Goal: Task Accomplishment & Management: Manage account settings

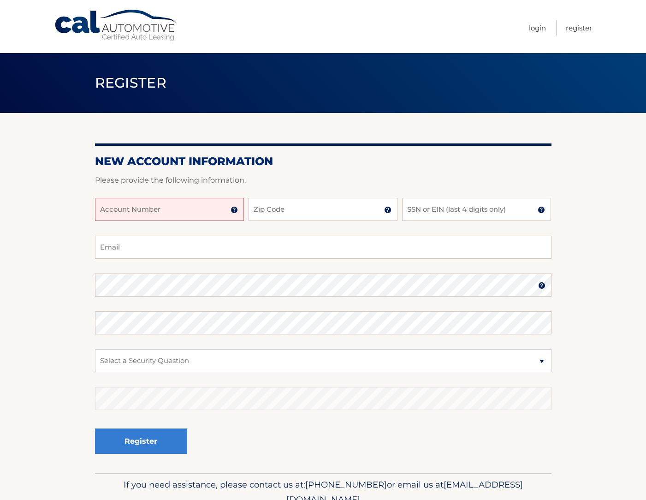
click at [520, 162] on h2 "New Account Information" at bounding box center [323, 161] width 456 height 14
click at [149, 213] on input "Account Number" at bounding box center [169, 209] width 149 height 23
type input "250818"
type input "34222"
click at [458, 204] on input "SSN or EIN (last 4 digits only)" at bounding box center [476, 209] width 149 height 23
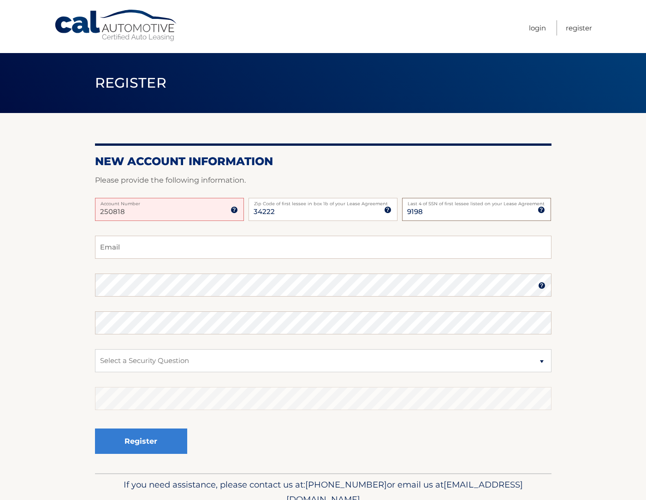
type input "9198"
click at [102, 246] on input "Email" at bounding box center [323, 246] width 456 height 23
type input "[EMAIL_ADDRESS][DOMAIN_NAME]"
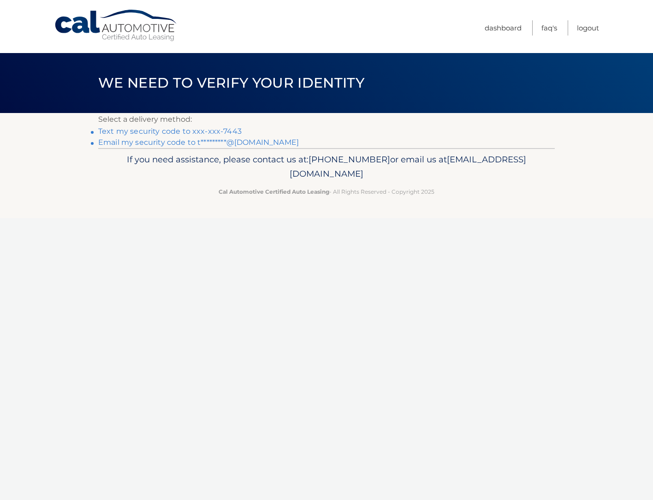
click at [163, 132] on link "Text my security code to xxx-xxx-7443" at bounding box center [169, 131] width 143 height 9
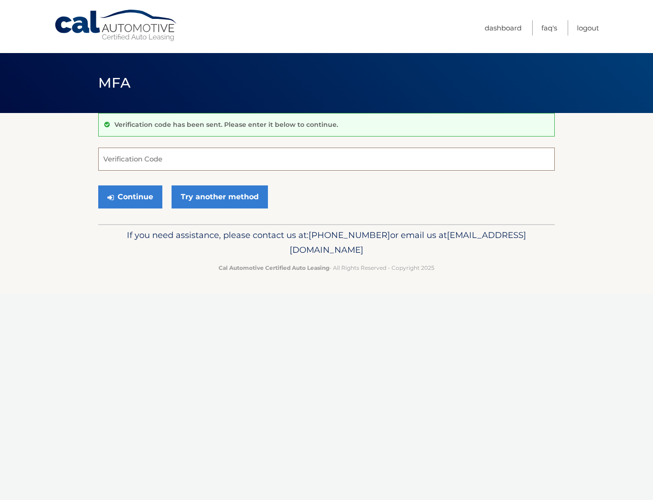
click at [161, 157] on input "Verification Code" at bounding box center [326, 158] width 456 height 23
type input "614516"
click at [139, 204] on button "Continue" at bounding box center [130, 196] width 64 height 23
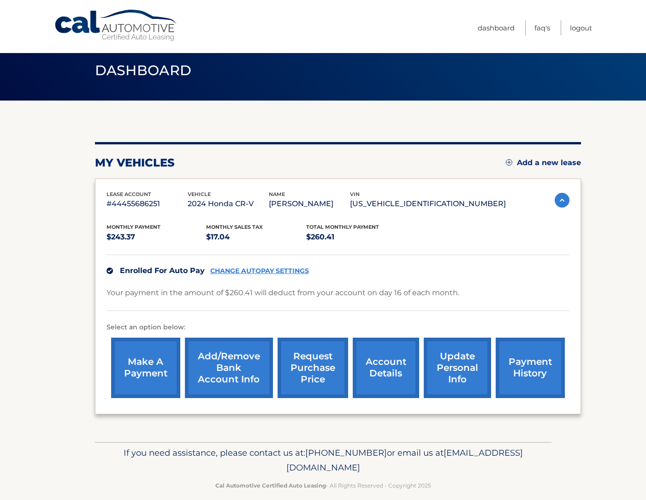
scroll to position [24, 0]
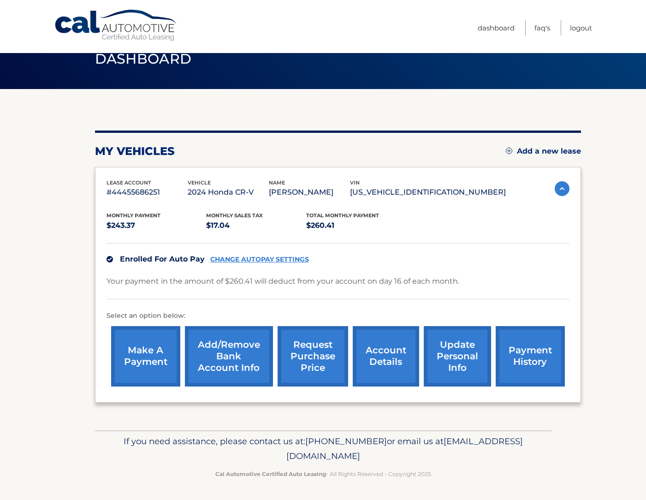
click at [390, 366] on link "account details" at bounding box center [386, 356] width 66 height 60
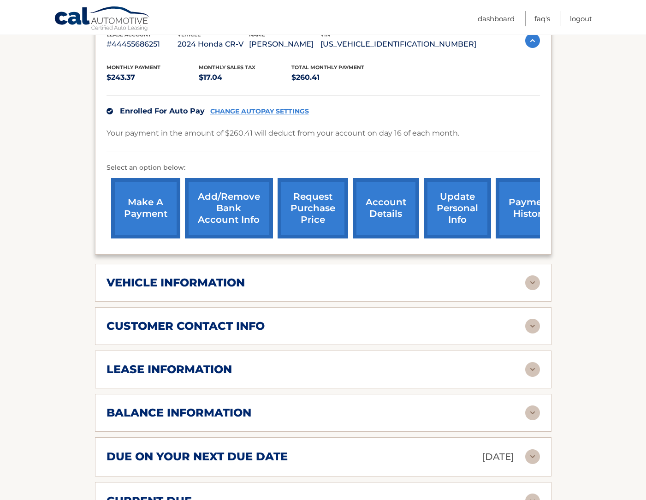
scroll to position [184, 0]
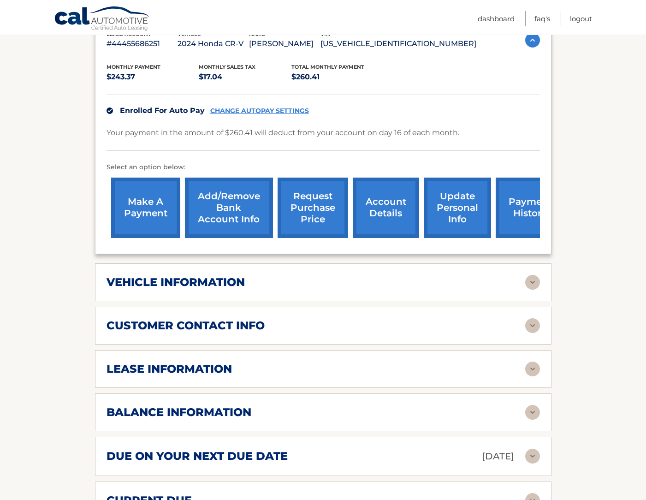
click at [367, 377] on div "lease information Contract Start Date [DATE] Term 36 Maturity Date [DATE] Start…" at bounding box center [323, 369] width 456 height 38
click at [530, 370] on img at bounding box center [532, 368] width 15 height 15
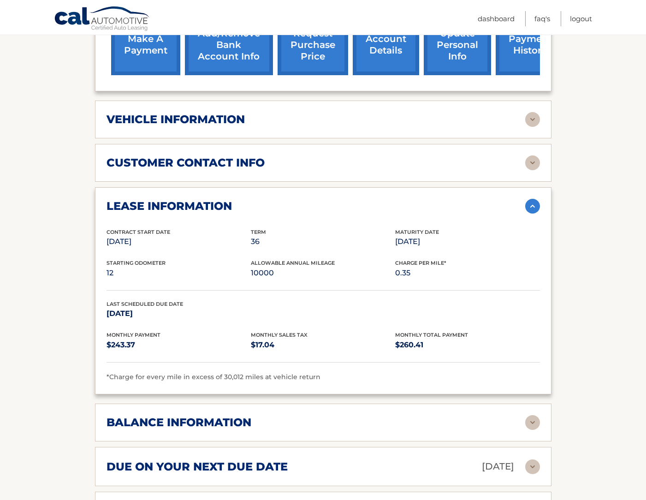
scroll to position [369, 0]
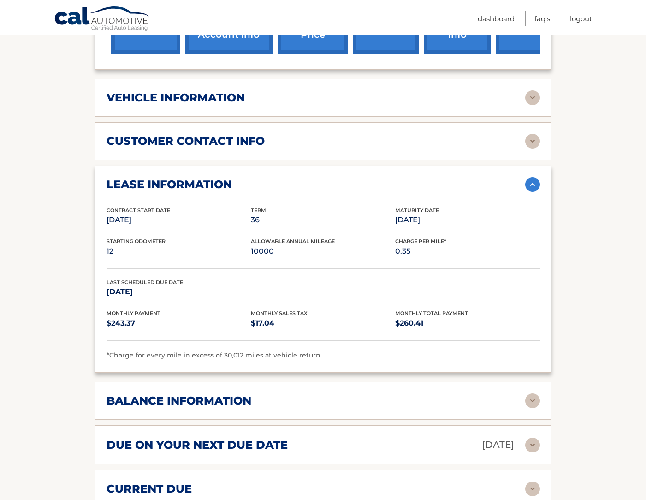
click at [535, 399] on img at bounding box center [532, 400] width 15 height 15
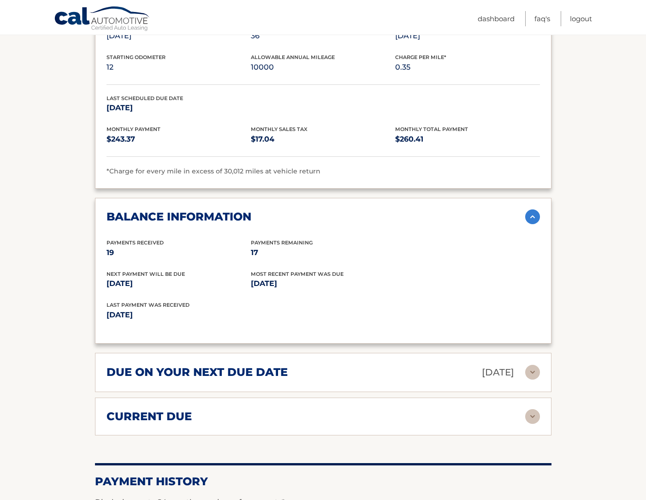
scroll to position [553, 0]
click at [404, 412] on div "current due" at bounding box center [315, 416] width 418 height 14
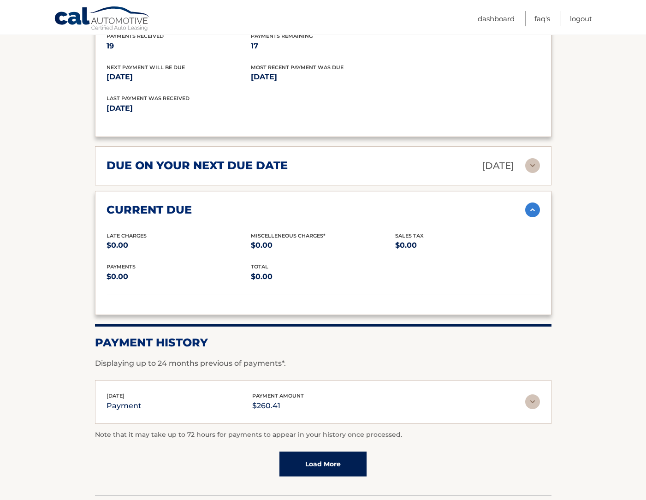
scroll to position [823, 0]
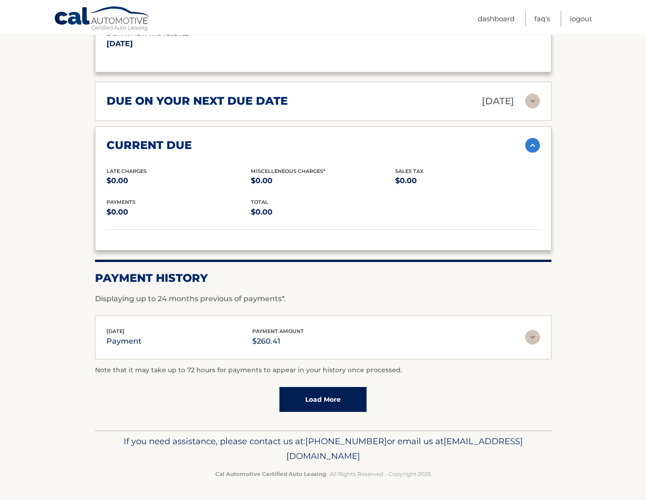
click at [348, 408] on link "Load More" at bounding box center [322, 399] width 87 height 25
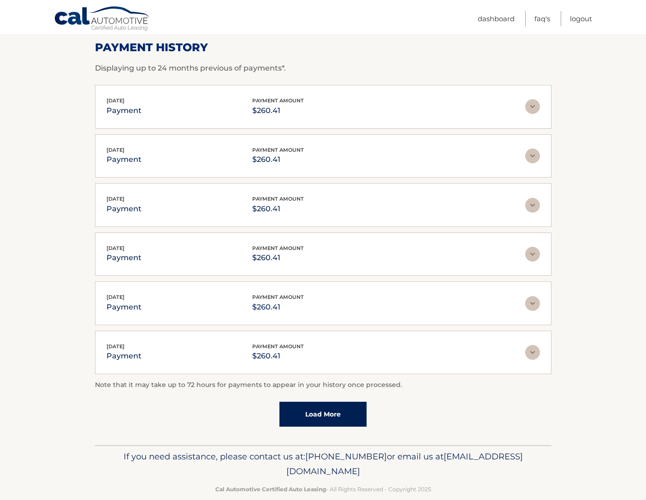
scroll to position [870, 0]
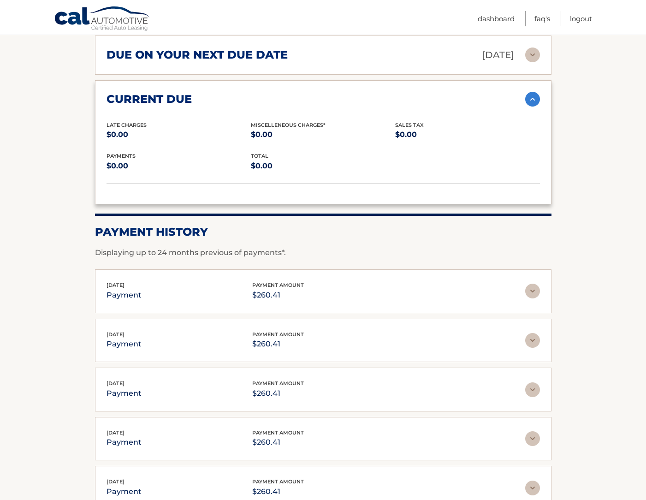
click at [532, 293] on img at bounding box center [532, 290] width 15 height 15
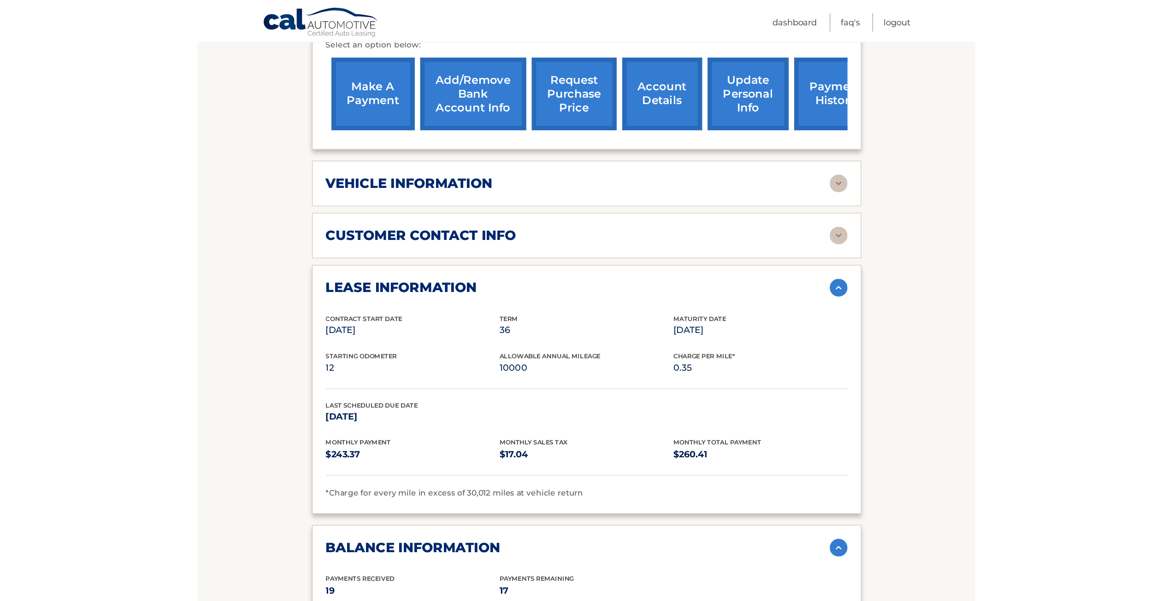
scroll to position [270, 0]
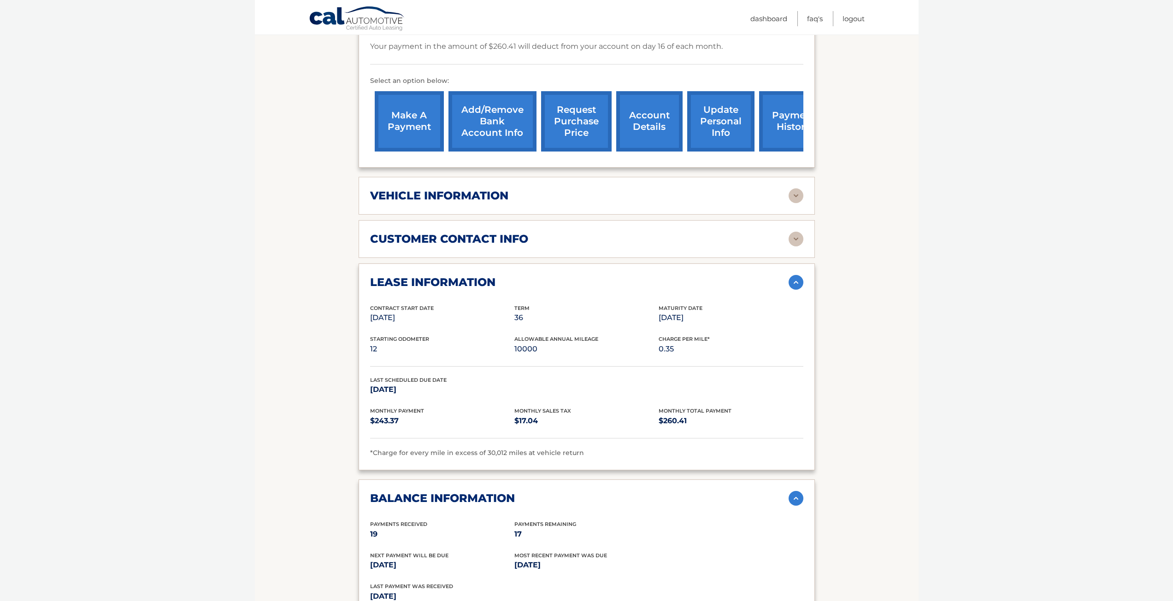
click at [559, 135] on link "request purchase price" at bounding box center [576, 121] width 71 height 60
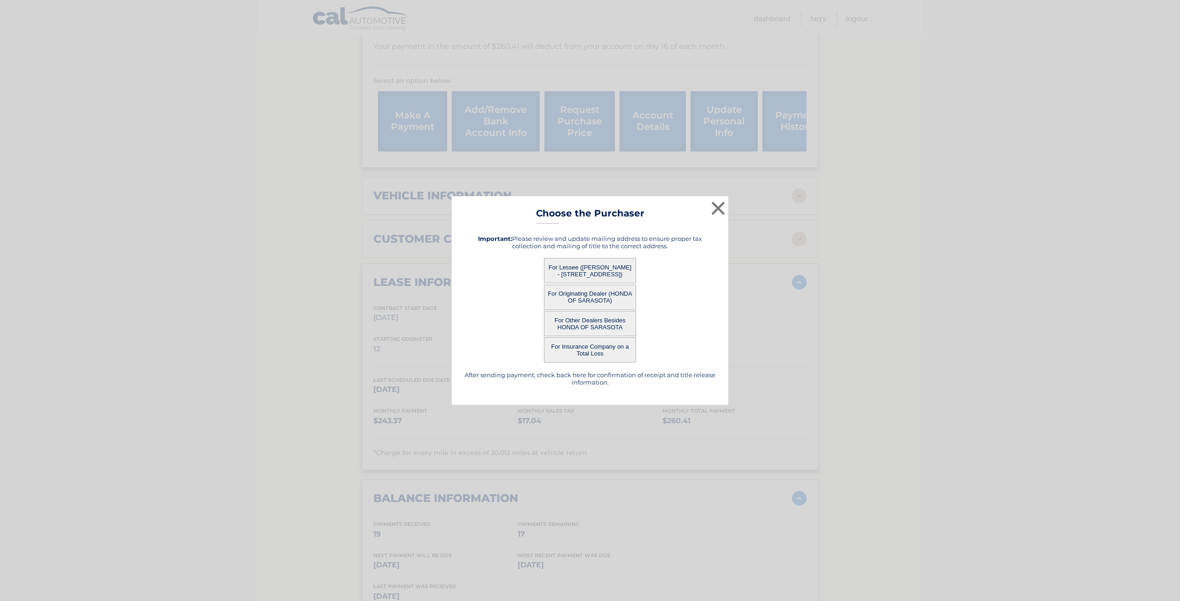
click at [629, 272] on button "For Lessee ([PERSON_NAME] - [STREET_ADDRESS])" at bounding box center [590, 270] width 92 height 25
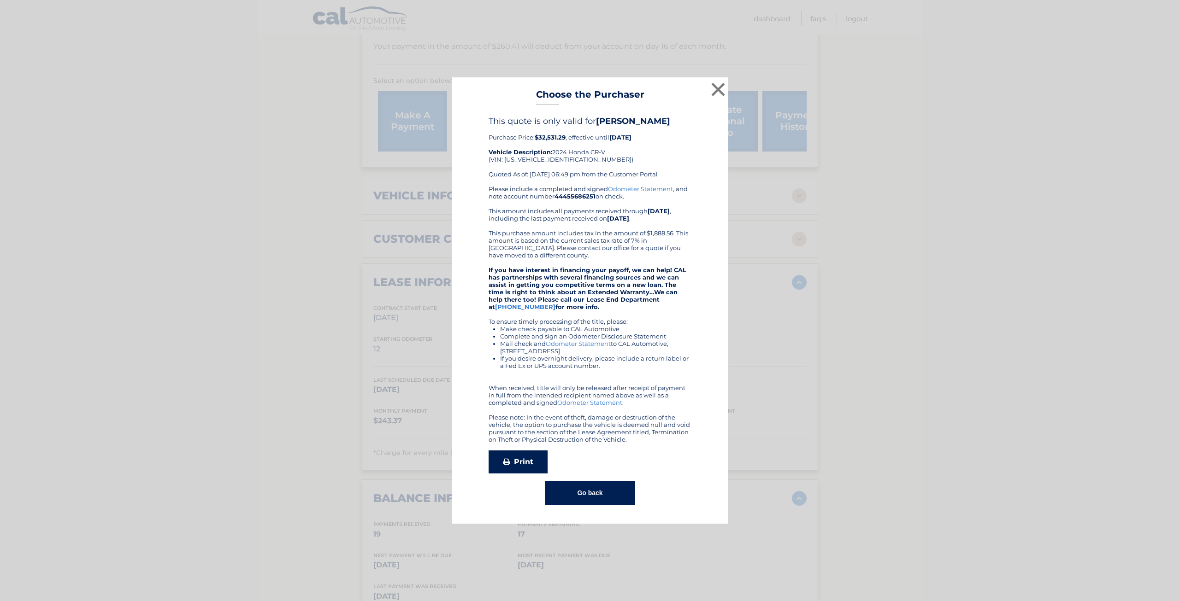
click at [522, 464] on link "Print" at bounding box center [517, 462] width 59 height 23
click at [582, 499] on button "Go back" at bounding box center [590, 493] width 90 height 24
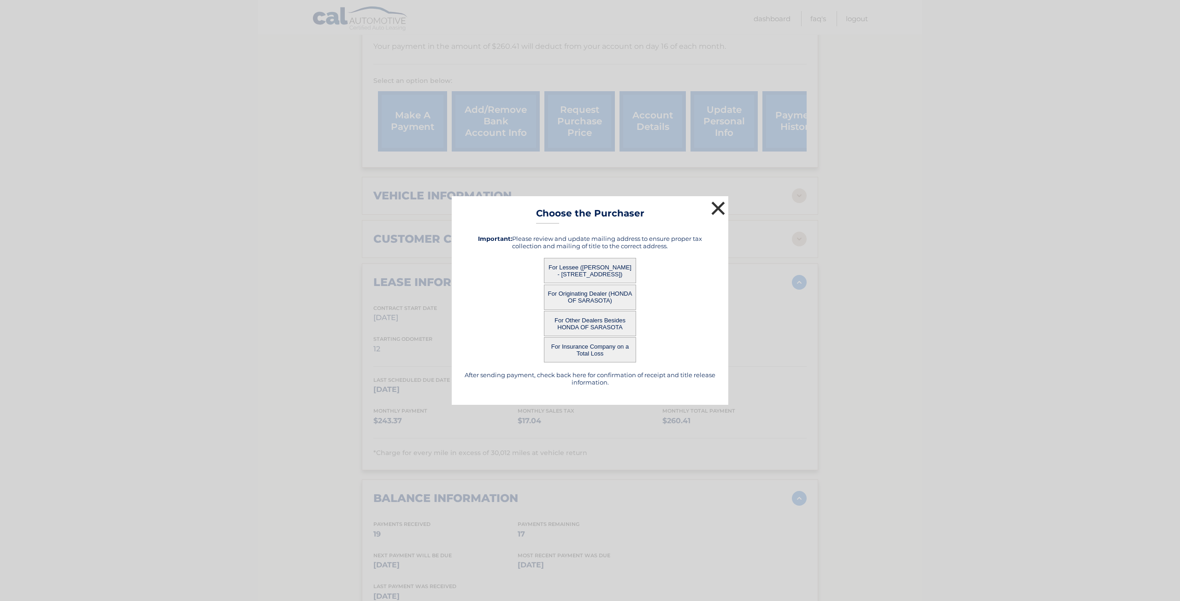
click at [645, 204] on button "×" at bounding box center [718, 208] width 18 height 18
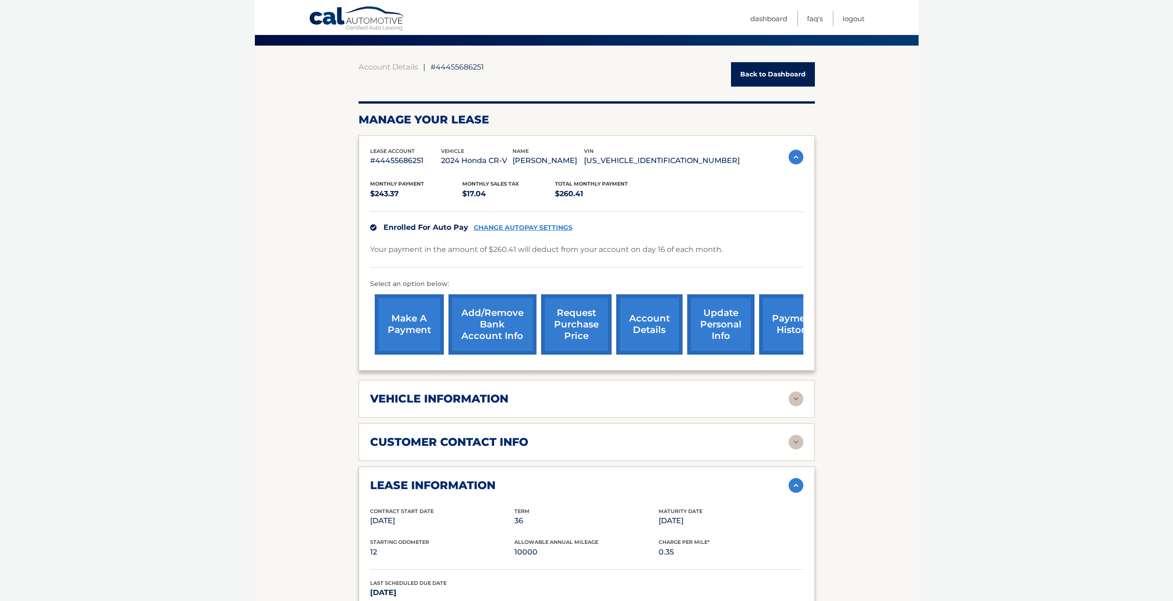
scroll to position [40, 0]
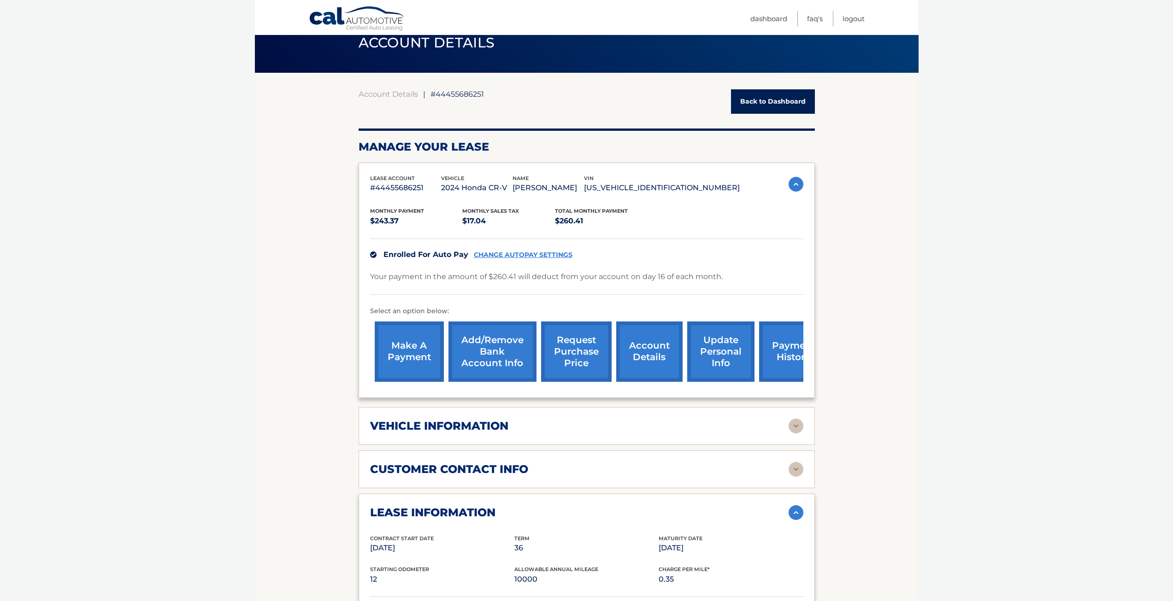
drag, startPoint x: 734, startPoint y: 187, endPoint x: 649, endPoint y: 194, distance: 85.2
click at [645, 194] on p "2HKRS3H75RH309029" at bounding box center [662, 188] width 156 height 13
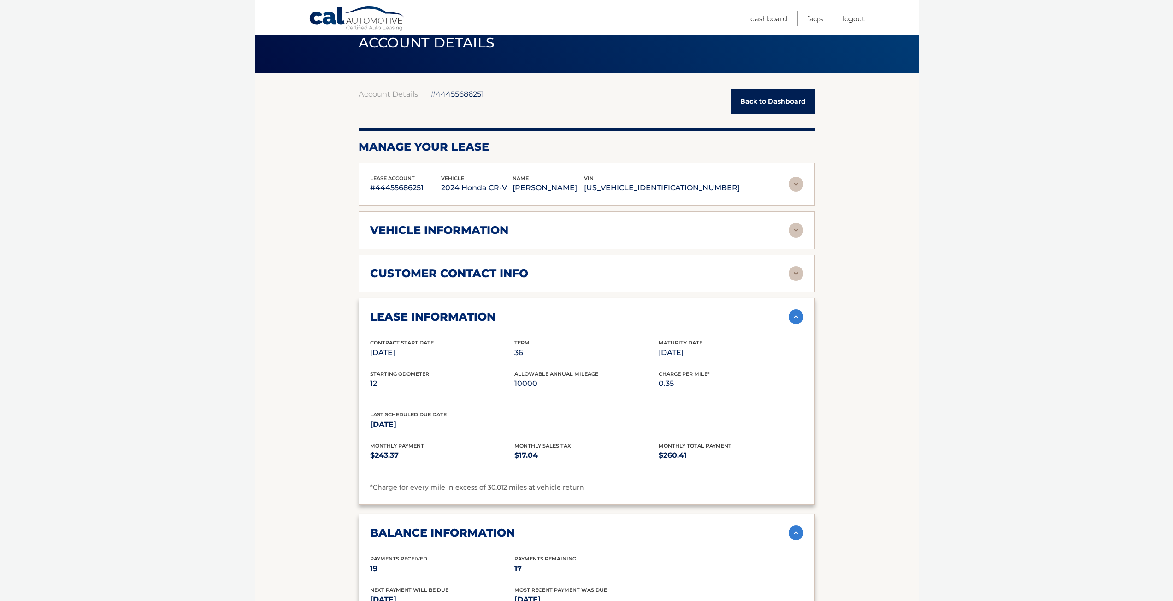
copy p "2HKRS3H75RH309029"
click at [534, 229] on div "vehicle information" at bounding box center [579, 230] width 418 height 14
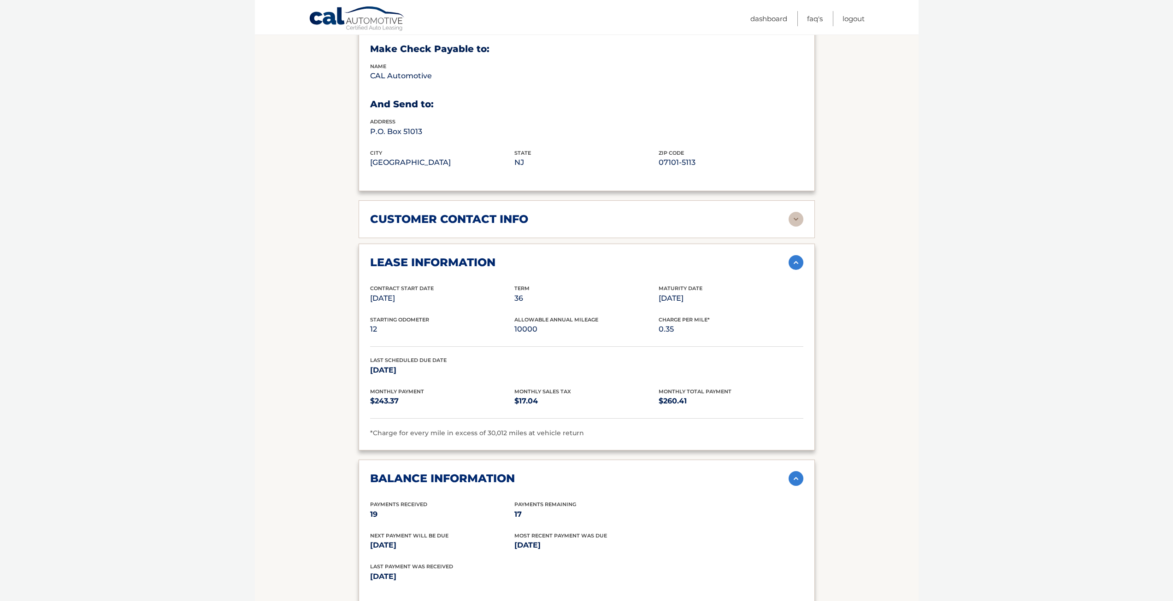
scroll to position [270, 0]
